Goal: Information Seeking & Learning: Check status

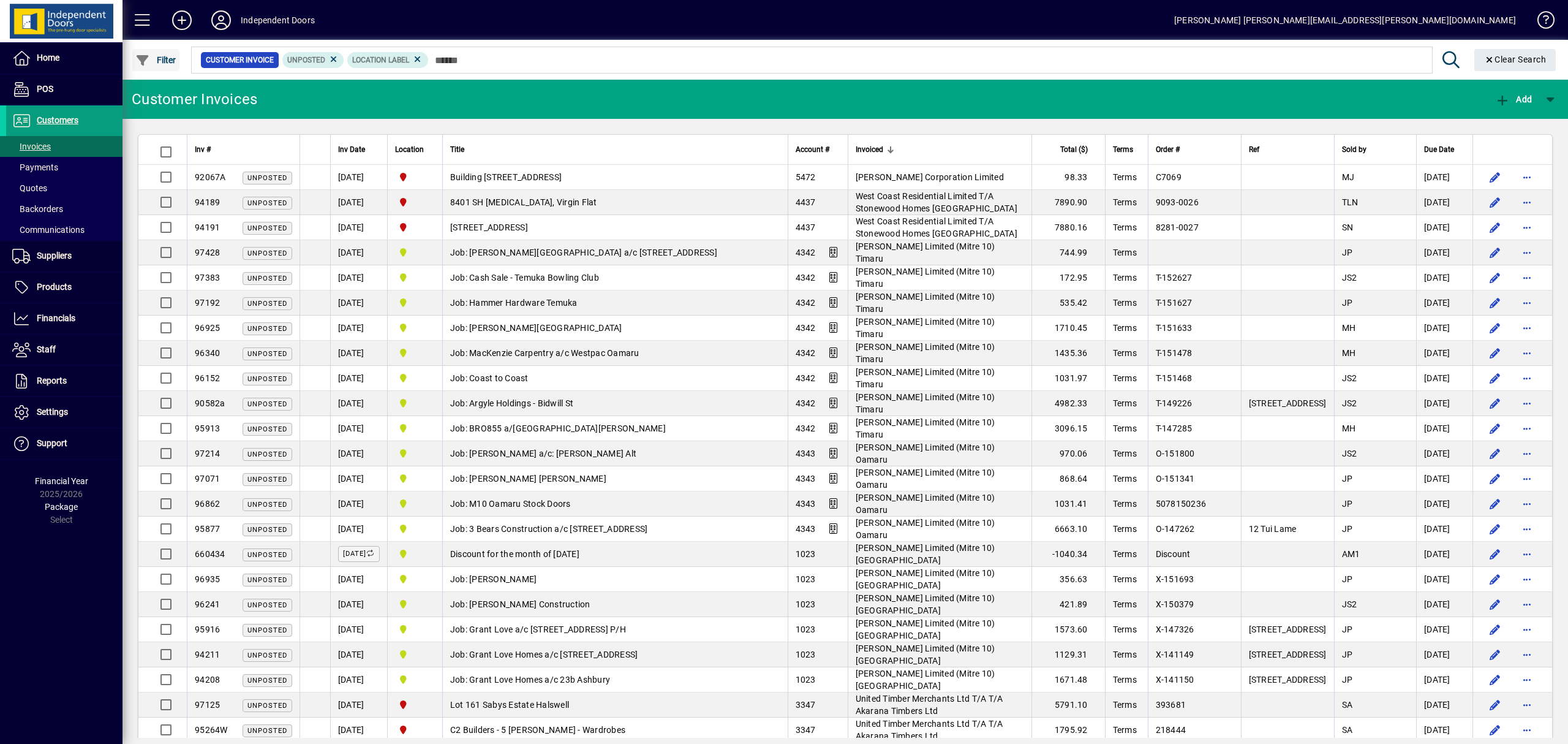
click at [159, 60] on span "Filter" at bounding box center [156, 60] width 41 height 9
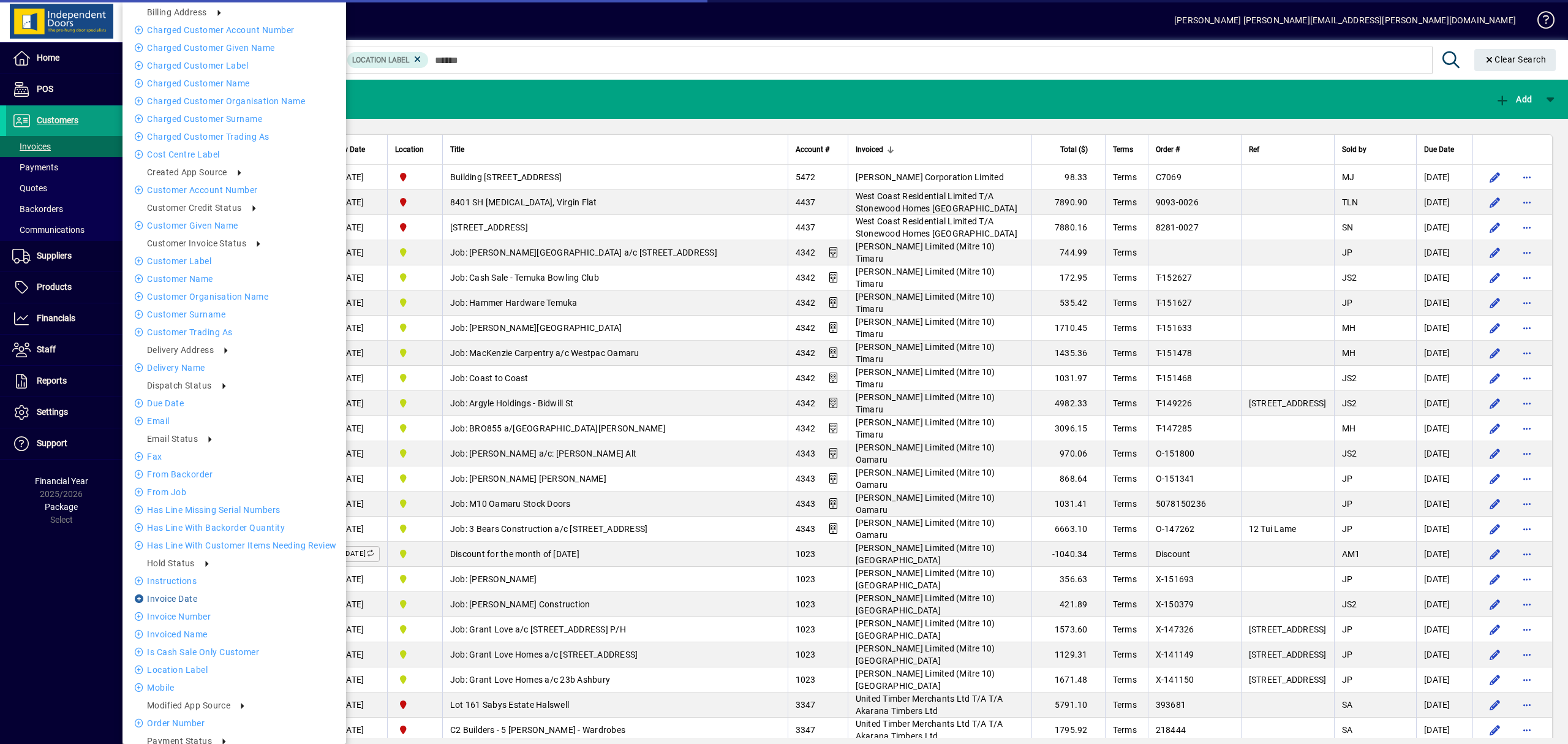
click at [181, 599] on li "Invoice date" at bounding box center [234, 598] width 224 height 14
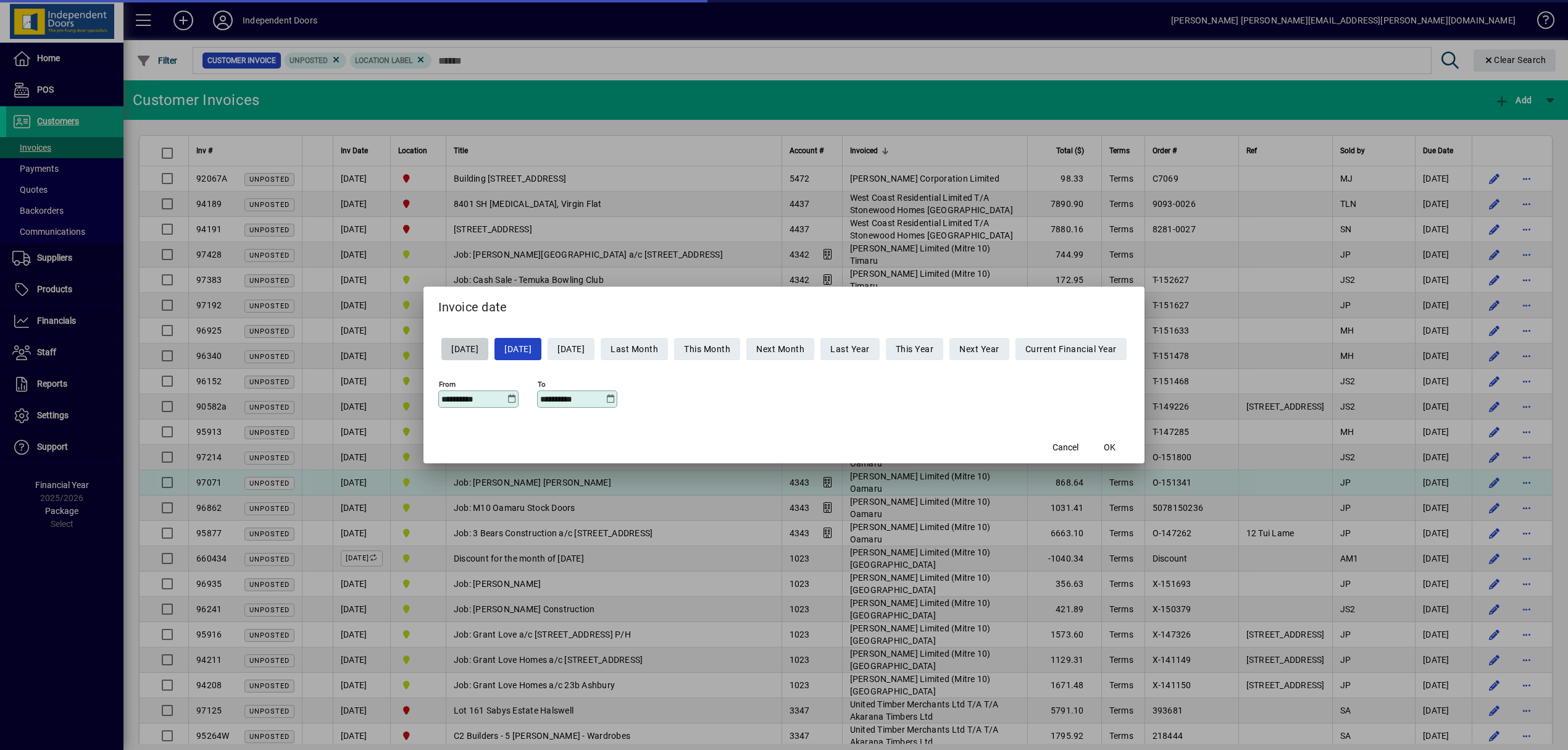
click at [1116, 448] on span "OK" at bounding box center [1110, 448] width 11 height 13
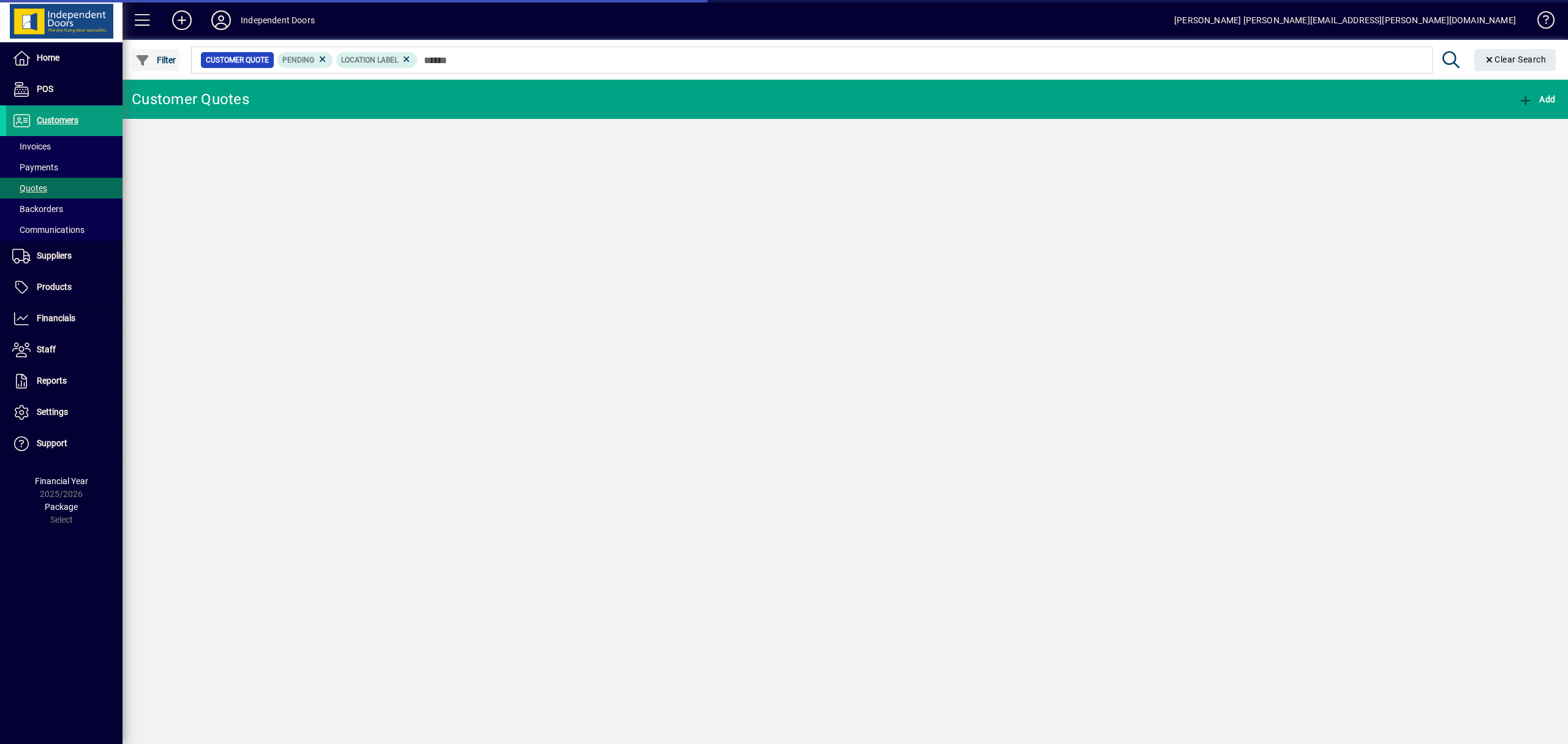
click at [165, 55] on span "Filter" at bounding box center [156, 60] width 41 height 9
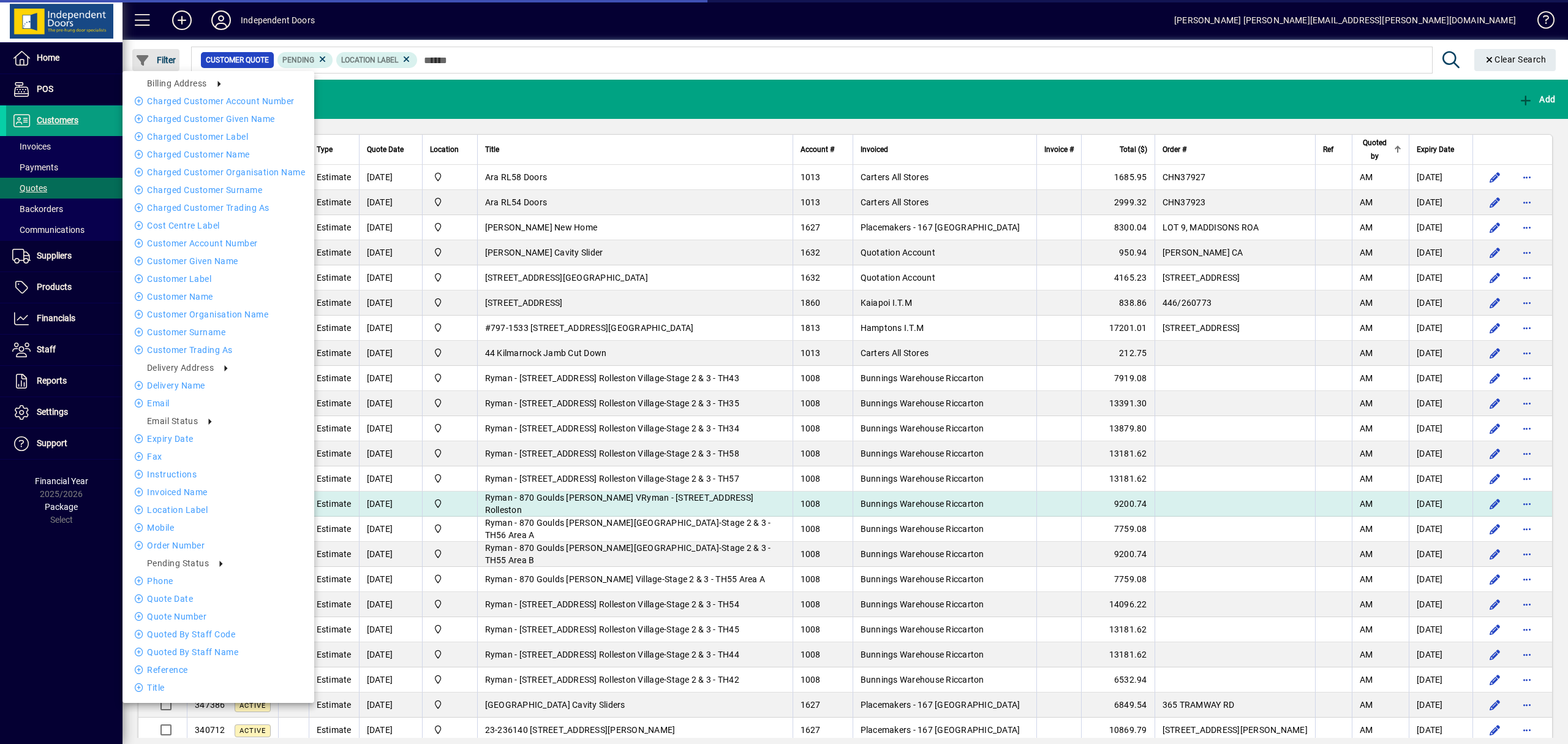
click at [162, 56] on span "Filter" at bounding box center [156, 60] width 41 height 9
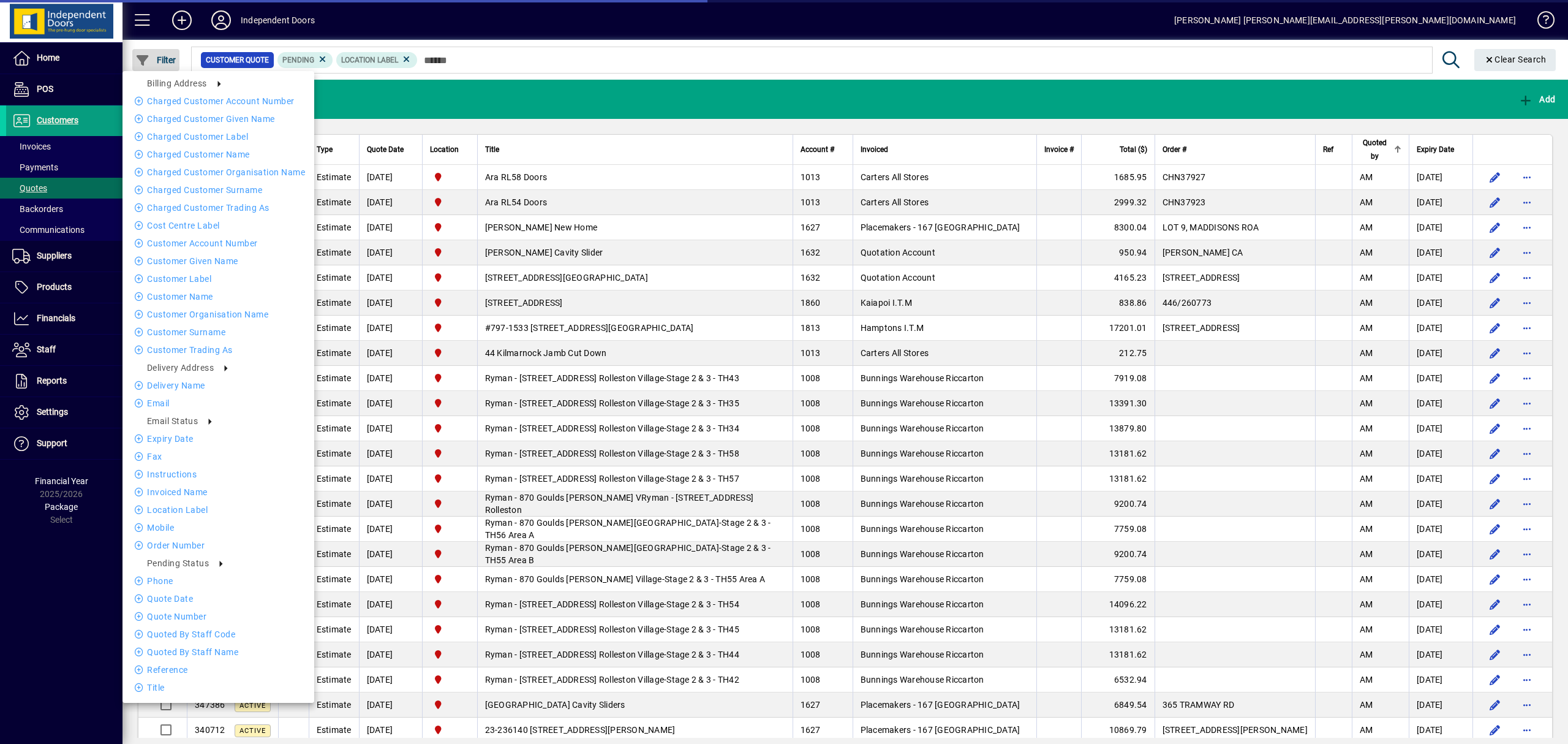
click at [158, 56] on span "Filter" at bounding box center [156, 60] width 41 height 9
click at [160, 598] on li "Quote date" at bounding box center [218, 598] width 192 height 14
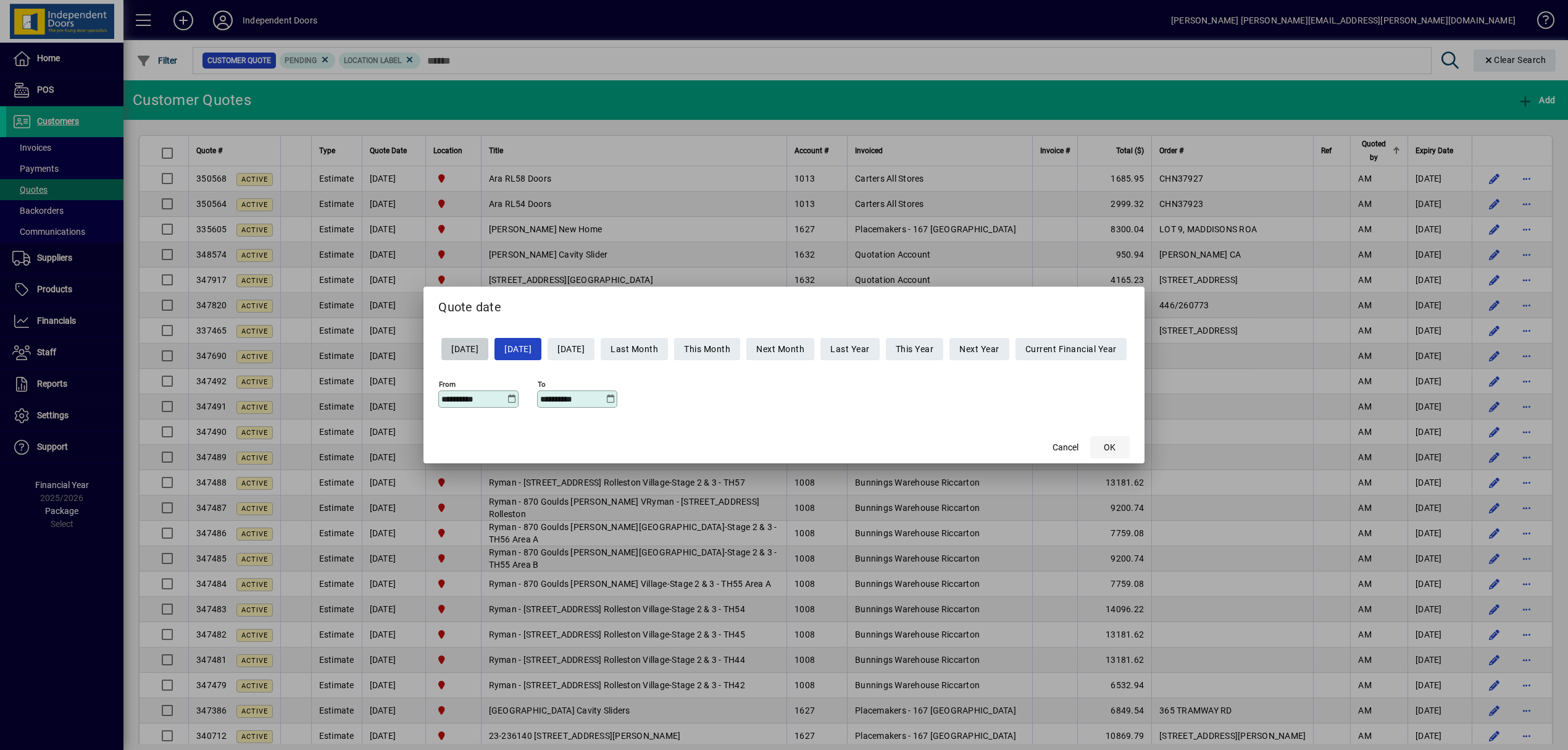
click at [1128, 446] on span "button" at bounding box center [1109, 447] width 39 height 30
